Goal: Task Accomplishment & Management: Manage account settings

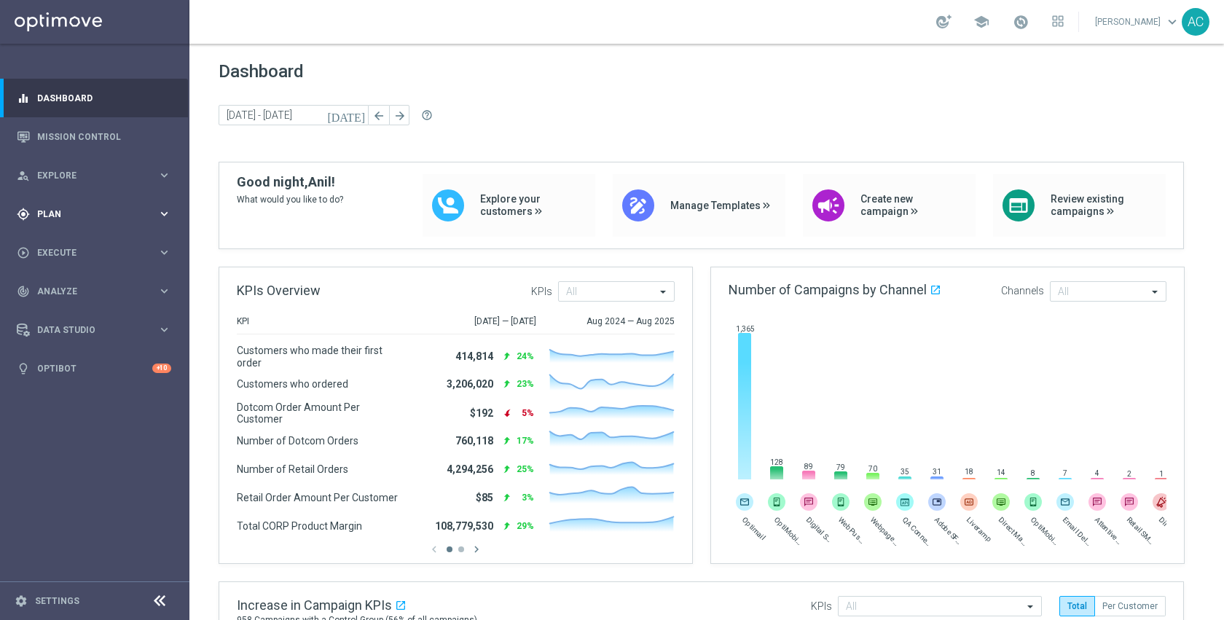
click at [44, 208] on div "gps_fixed Plan" at bounding box center [87, 214] width 141 height 13
click at [66, 255] on div "Actions" at bounding box center [113, 266] width 150 height 22
click at [76, 242] on link "Target Groups" at bounding box center [95, 244] width 114 height 12
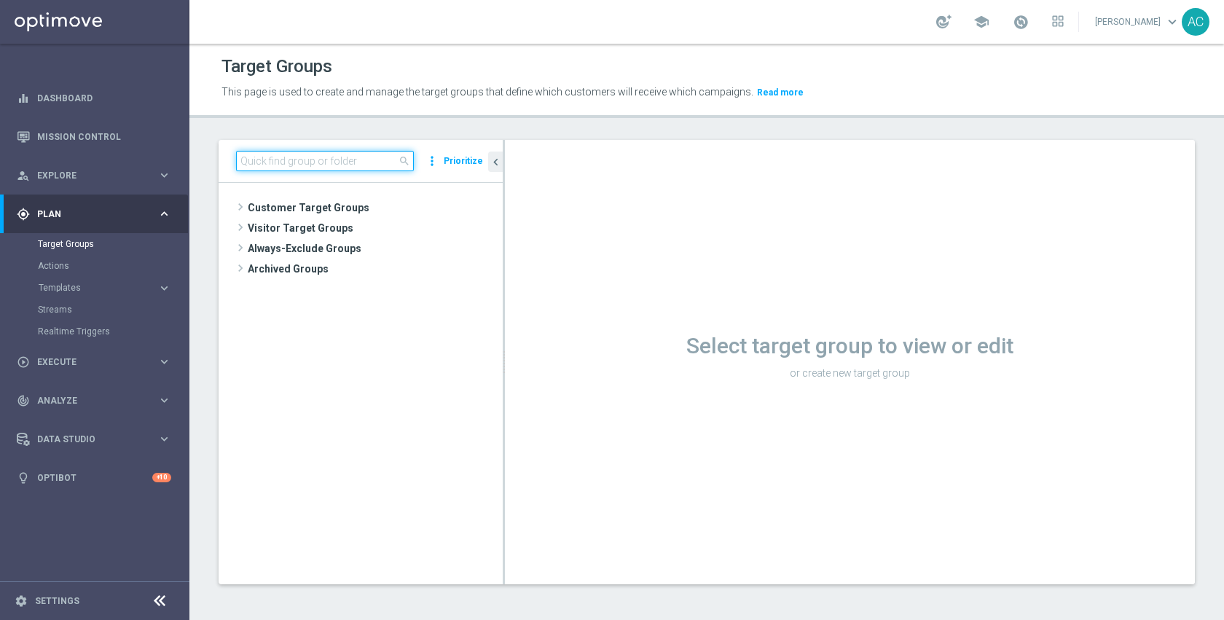
click at [365, 153] on input at bounding box center [325, 161] width 178 height 20
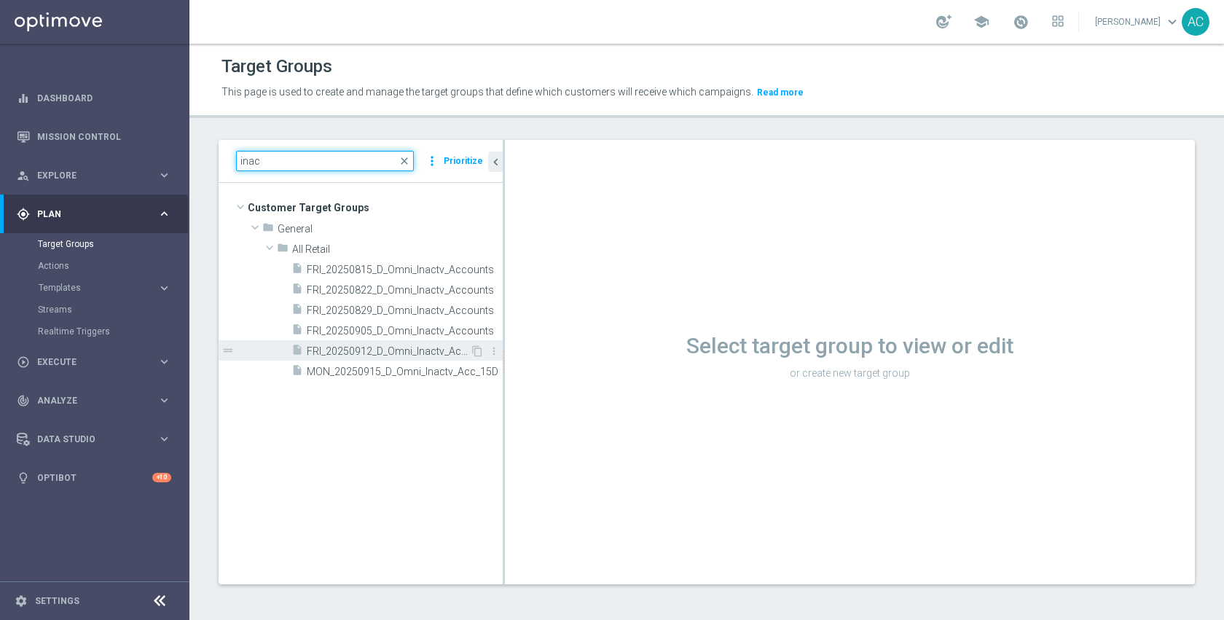
type input "inac"
click at [391, 355] on span "FRI_20250912_D_Omni_Inactv_Accounts_45D" at bounding box center [388, 351] width 163 height 12
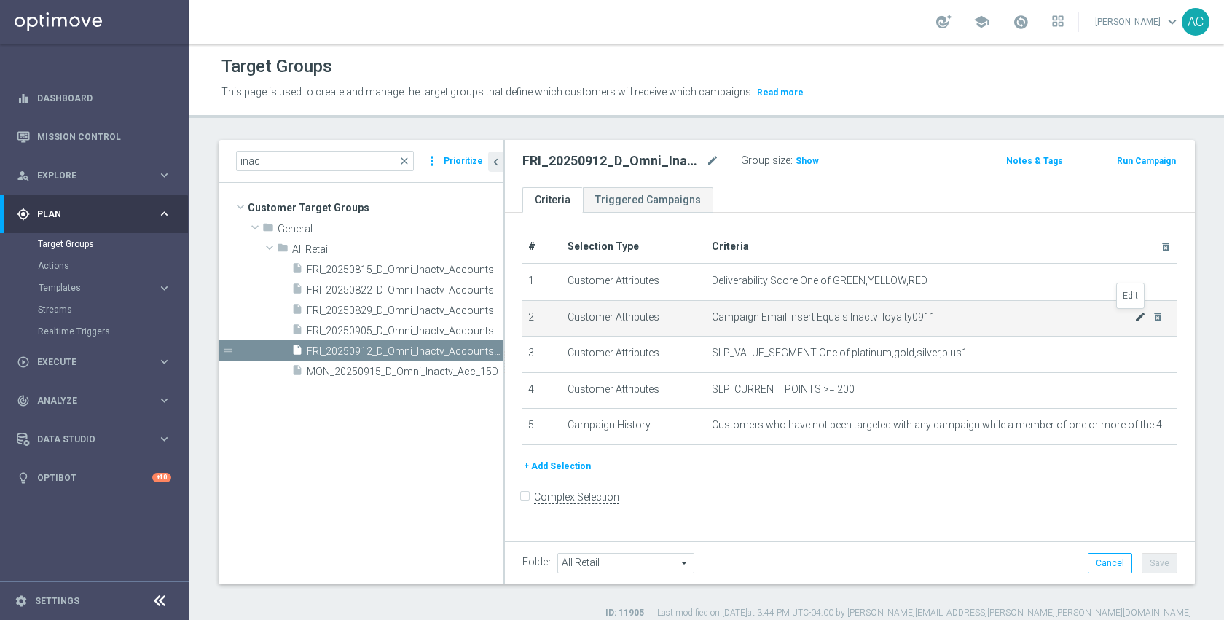
click at [1134, 317] on icon "mode_edit" at bounding box center [1140, 317] width 12 height 12
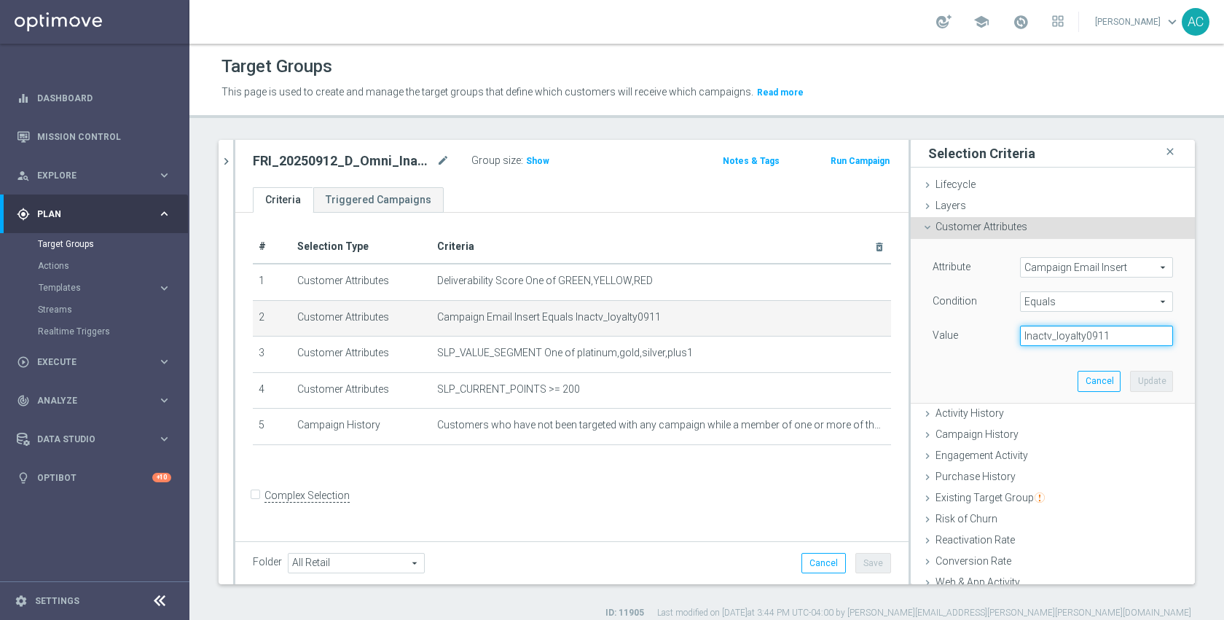
click at [1078, 337] on input "Inactv_loyalty0911" at bounding box center [1096, 336] width 153 height 20
click at [1077, 382] on button "Cancel" at bounding box center [1098, 381] width 43 height 20
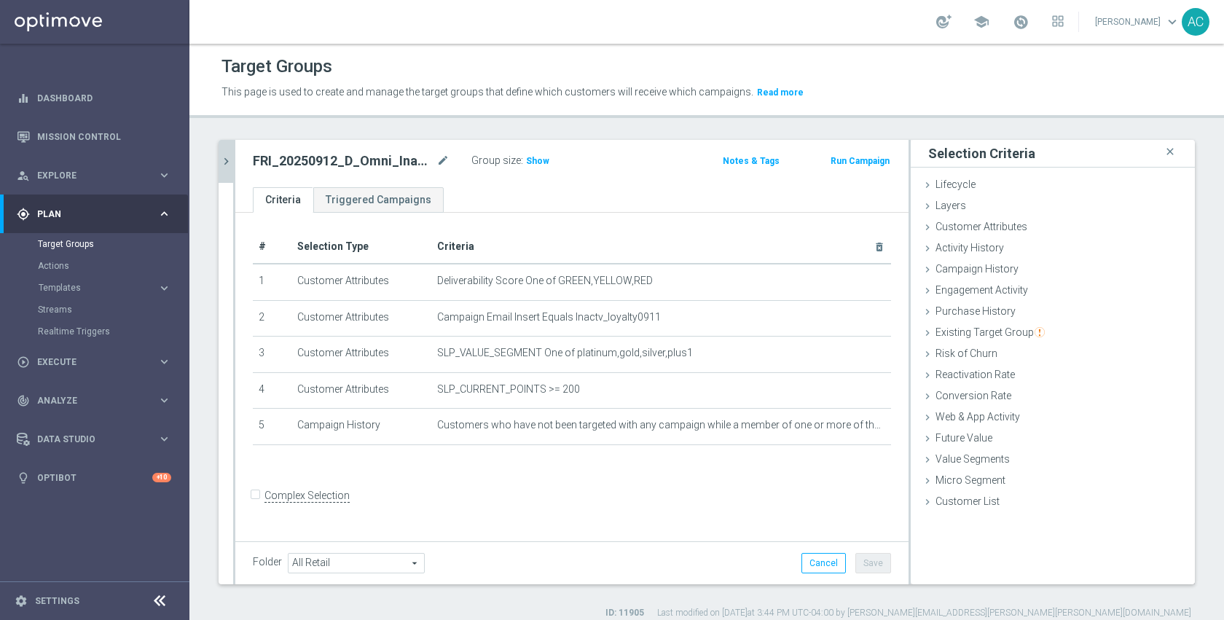
click at [229, 165] on icon "chevron_right" at bounding box center [226, 161] width 14 height 14
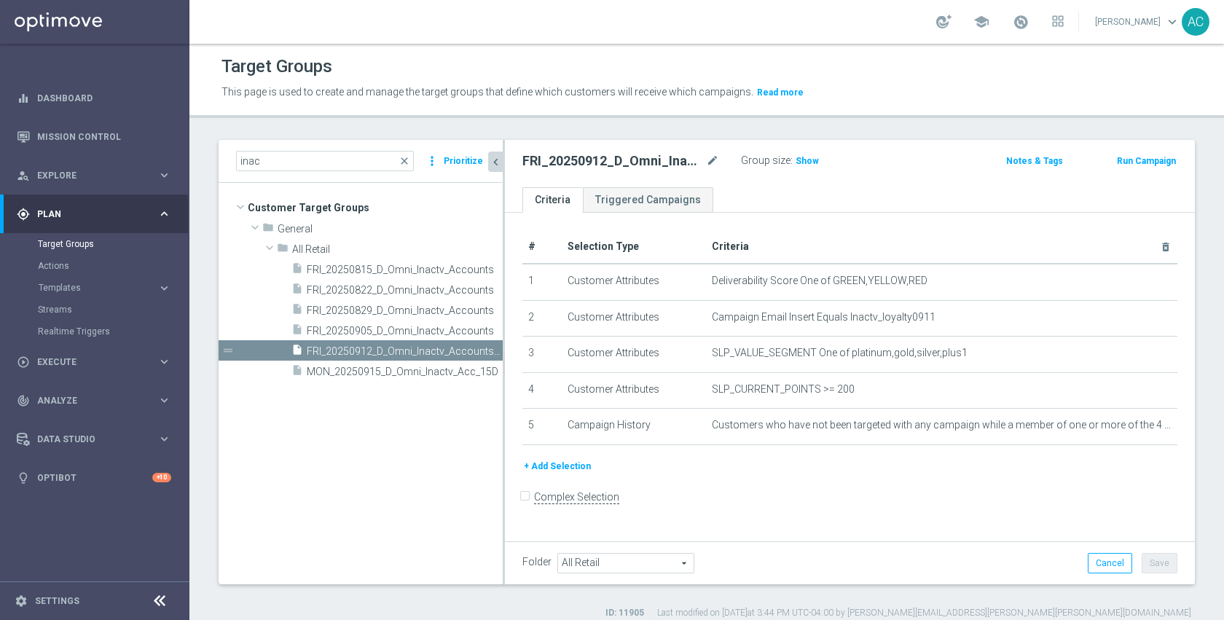
click at [456, 159] on button "Prioritize" at bounding box center [463, 162] width 44 height 20
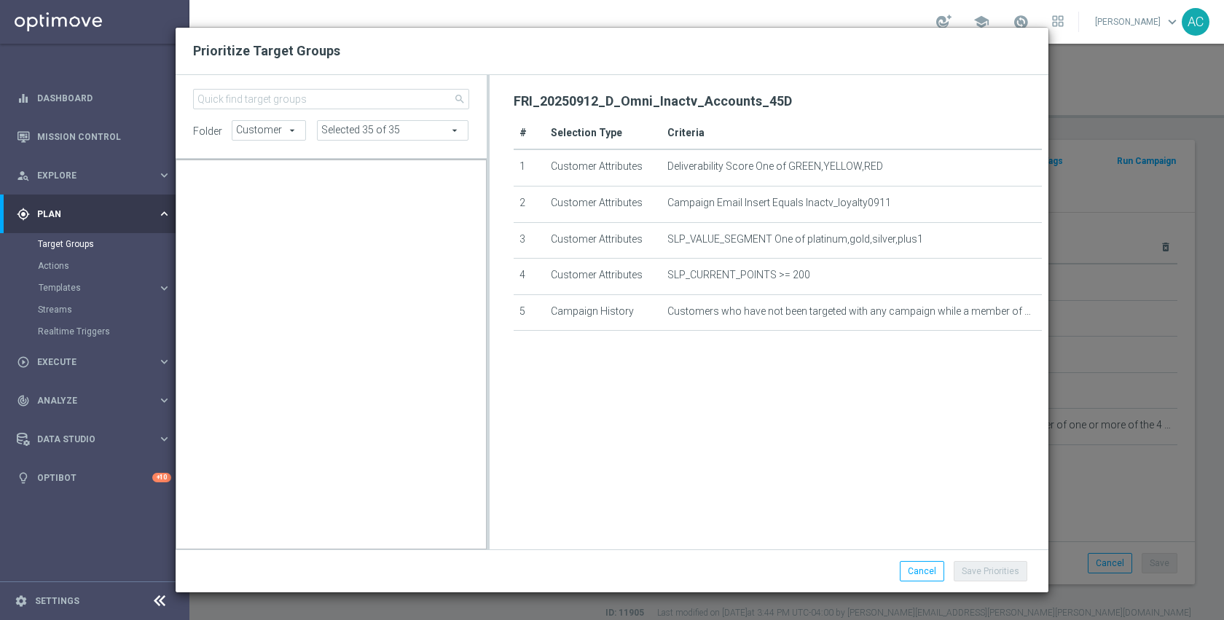
scroll to position [50283, 0]
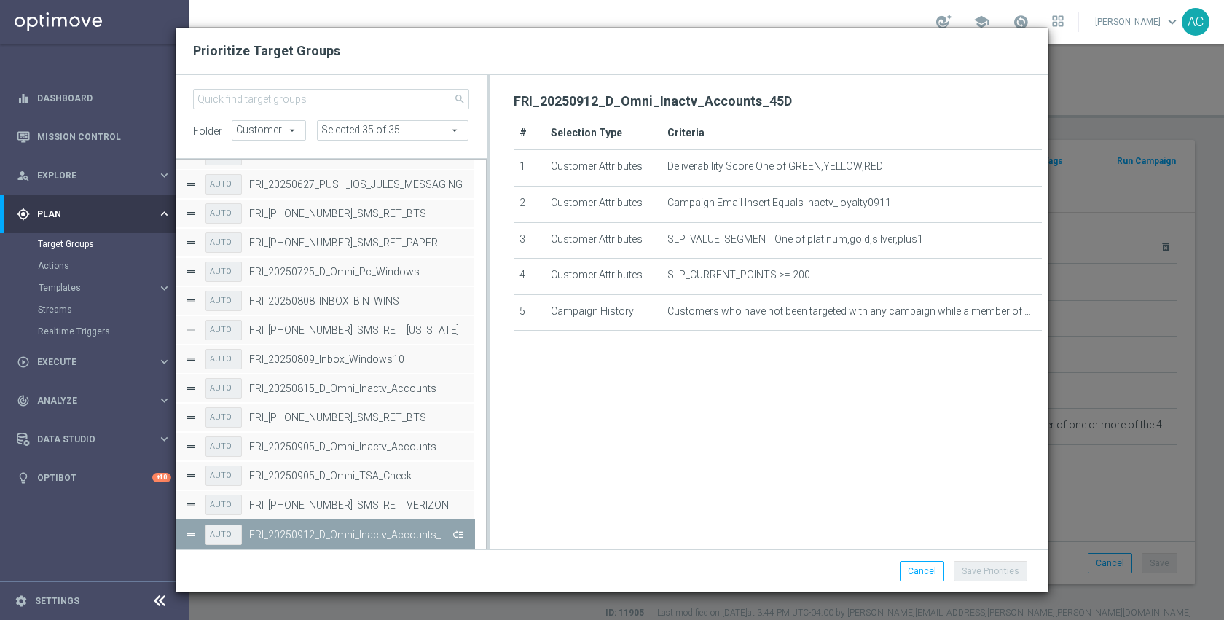
click at [454, 533] on button "Press SPACE to deselect this row." at bounding box center [456, 534] width 15 height 21
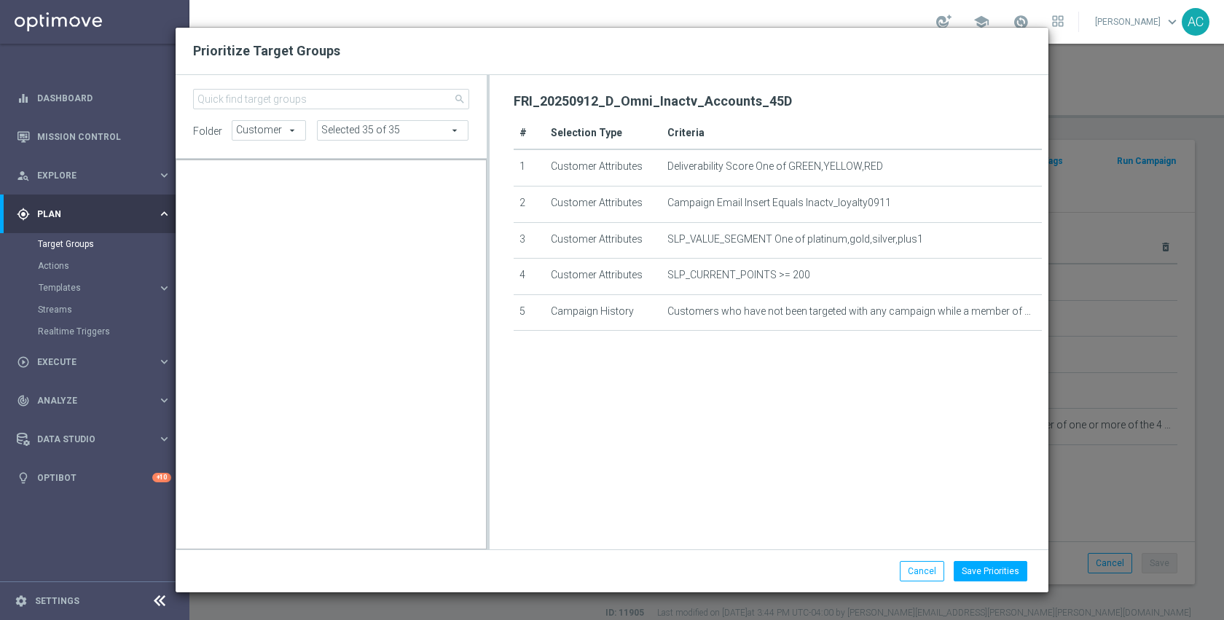
scroll to position [13831, 0]
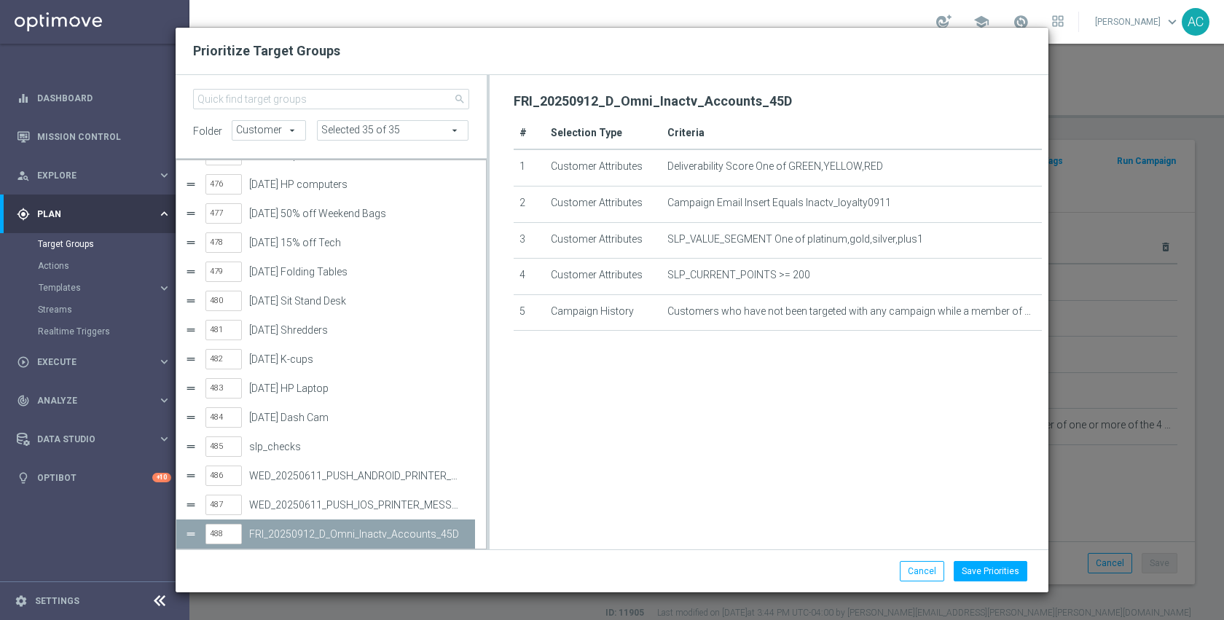
click at [624, 512] on div "FRI_20250912_D_Omni_Inactv_Accounts_45D # Selection Type Criteria 1 Customer At…" at bounding box center [778, 308] width 529 height 438
click at [911, 575] on button "Cancel" at bounding box center [922, 571] width 44 height 20
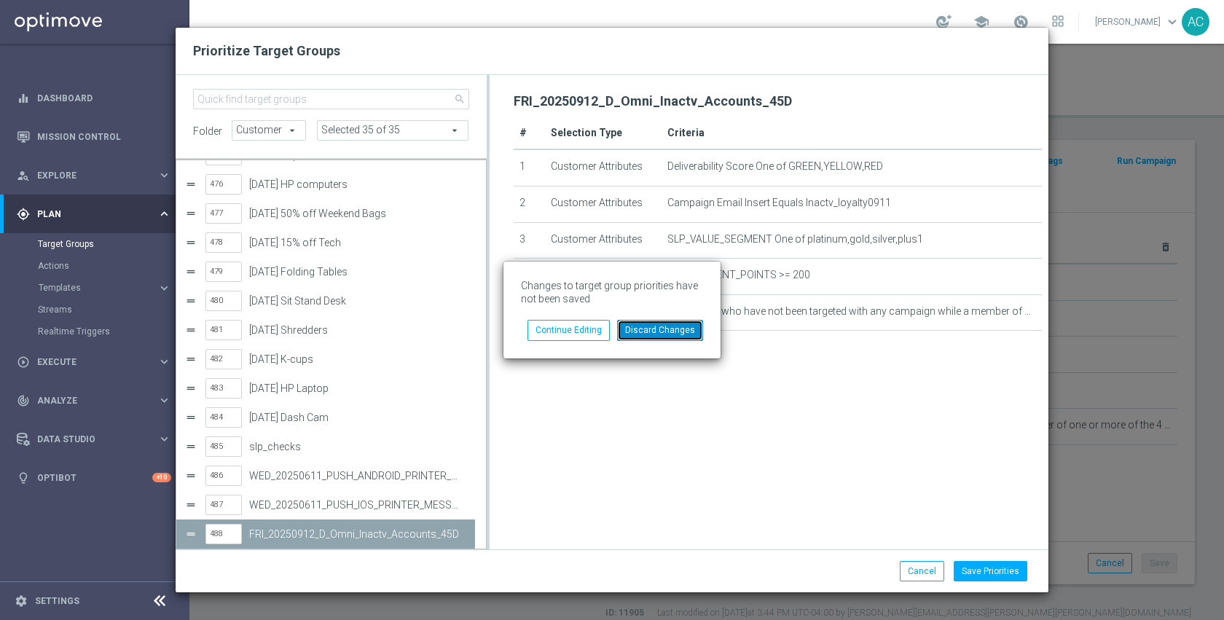
click at [657, 329] on button "Discard Changes" at bounding box center [660, 330] width 86 height 20
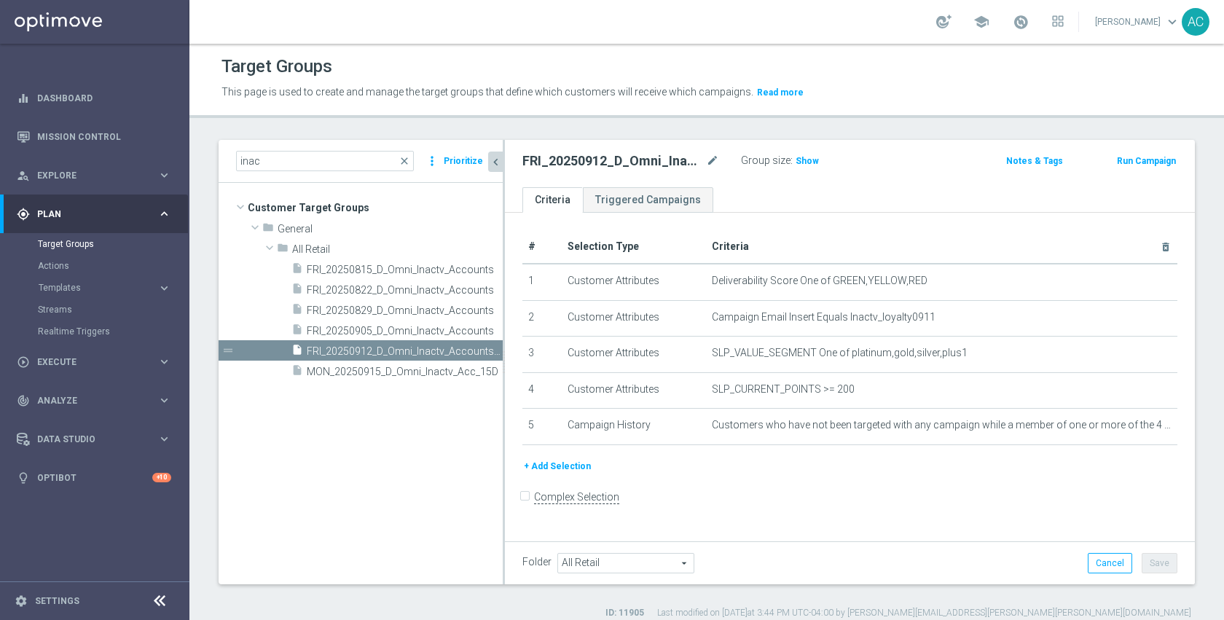
click at [728, 480] on div "+ Add Selection" at bounding box center [849, 471] width 677 height 27
click at [453, 155] on button "Prioritize" at bounding box center [463, 162] width 44 height 20
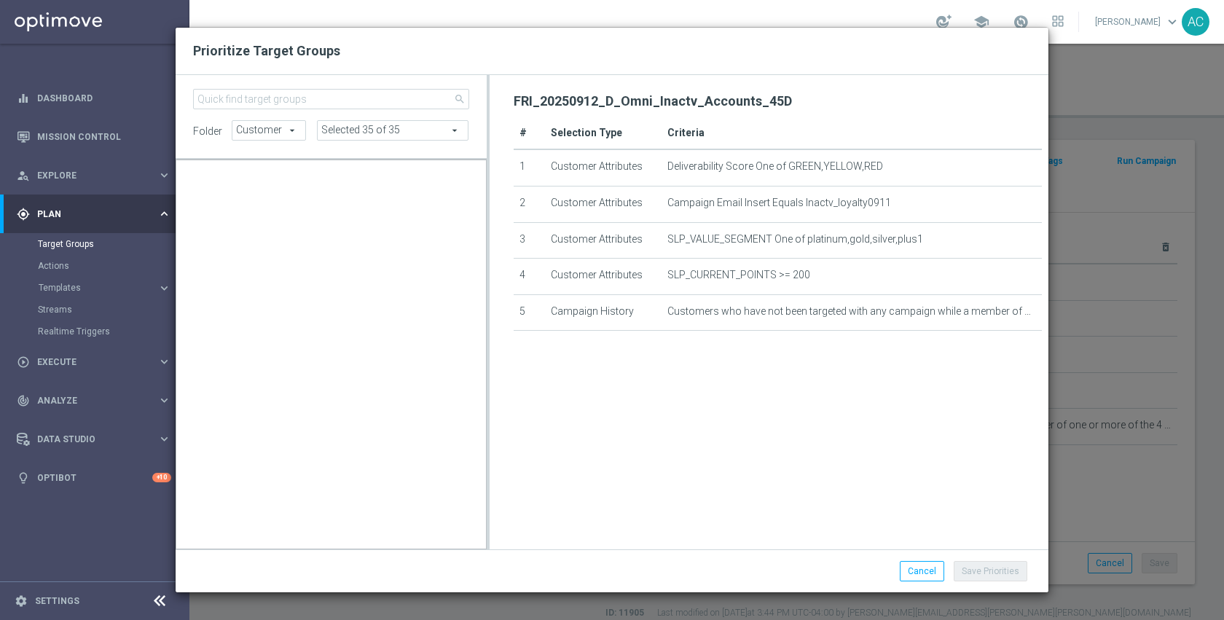
scroll to position [50283, 0]
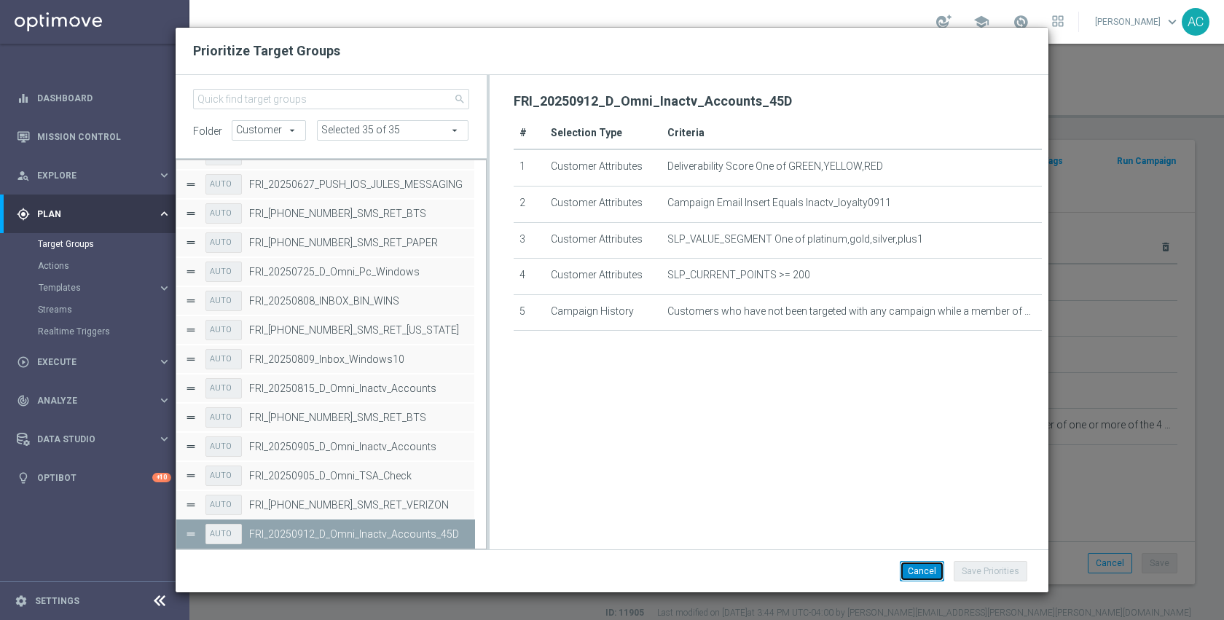
click at [920, 561] on button "Cancel" at bounding box center [922, 571] width 44 height 20
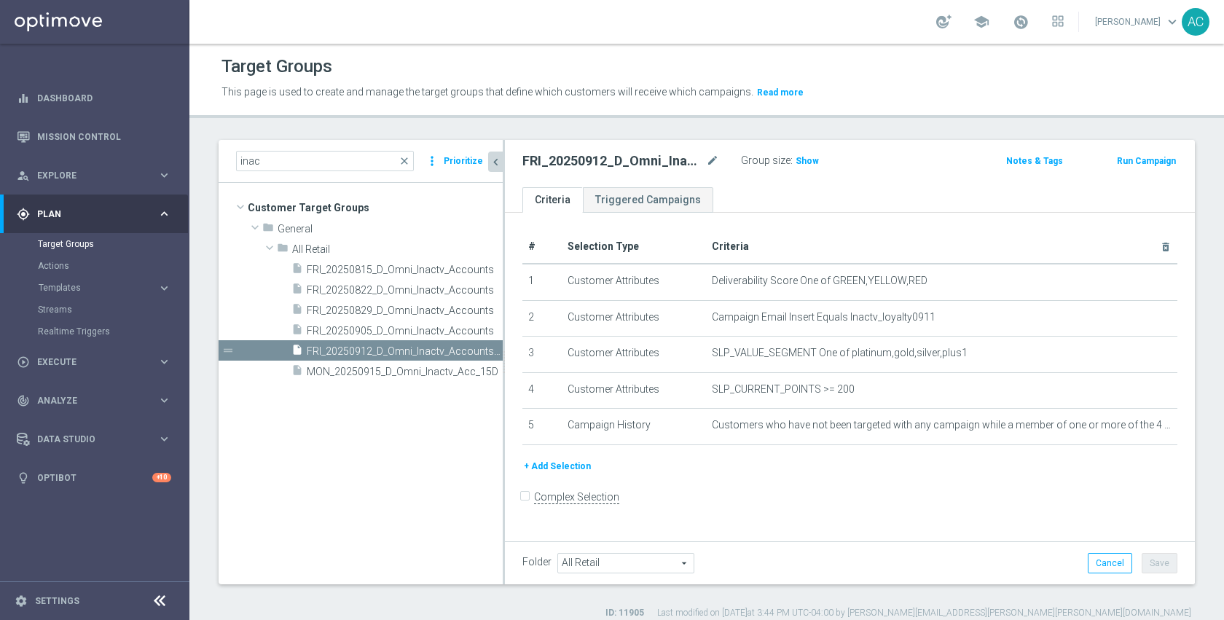
click at [779, 492] on div "# Selection Type Criteria delete_forever 1 Customer Attributes Deliverability S…" at bounding box center [850, 376] width 690 height 326
